Goal: Navigation & Orientation: Find specific page/section

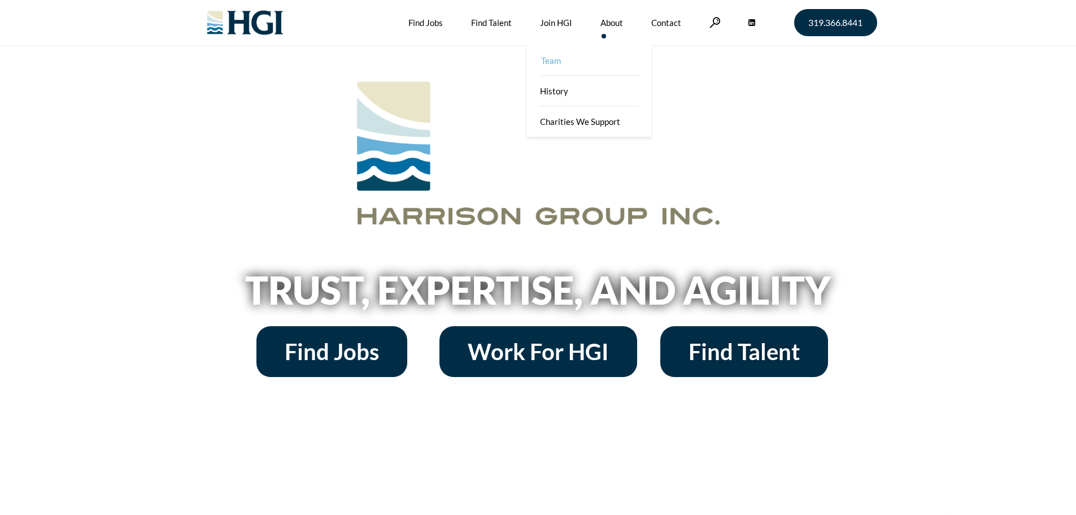
click at [551, 60] on link "Team" at bounding box center [590, 60] width 124 height 31
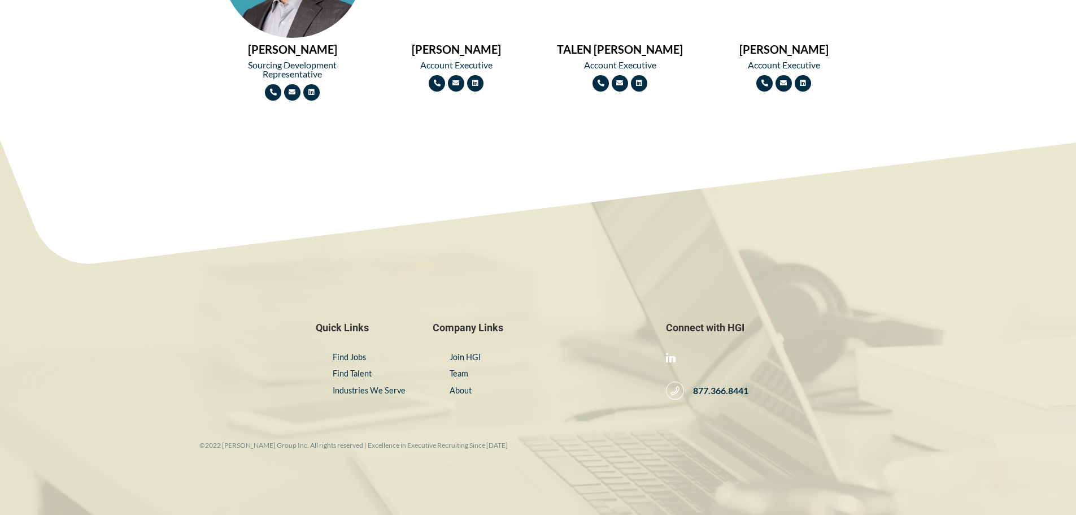
scroll to position [1550, 0]
